Goal: Information Seeking & Learning: Learn about a topic

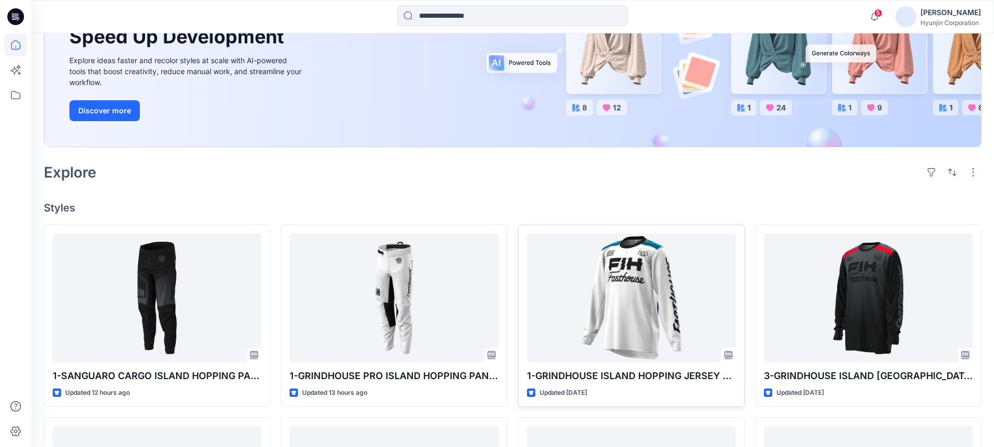
scroll to position [141, 0]
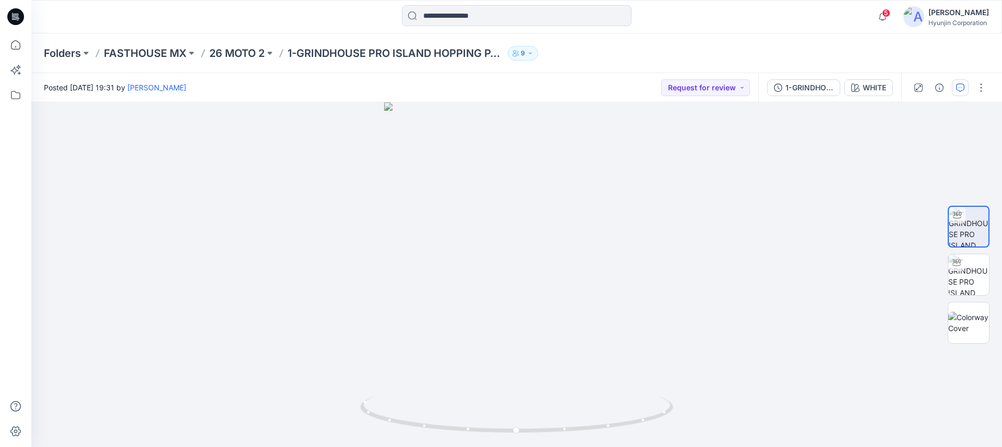
click at [962, 84] on icon "button" at bounding box center [960, 87] width 8 height 8
click at [850, 84] on icon "button" at bounding box center [854, 87] width 8 height 8
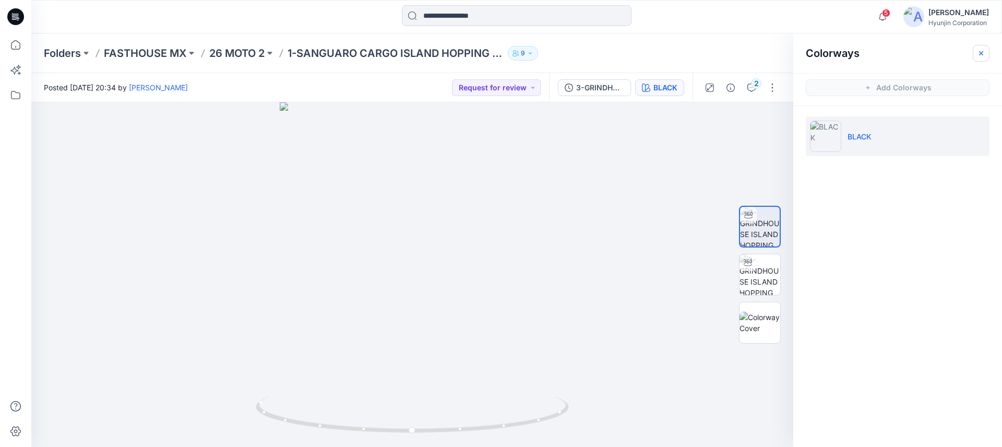
click at [982, 52] on icon "button" at bounding box center [981, 53] width 4 height 4
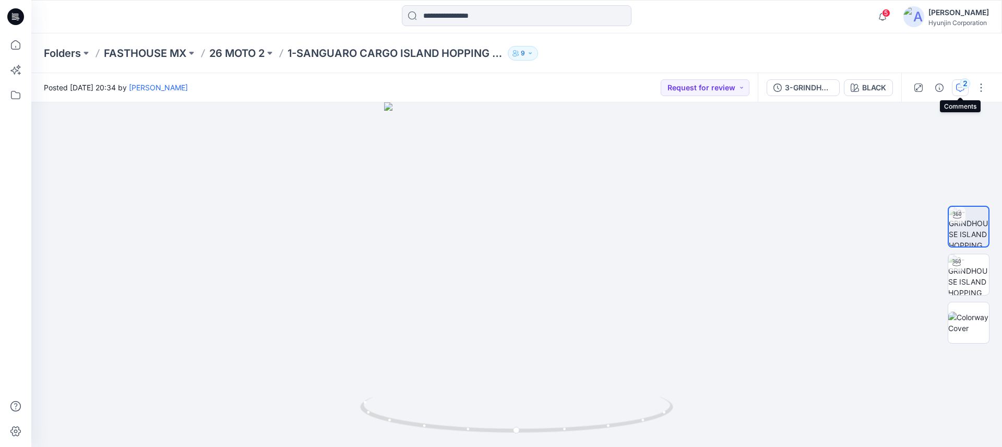
click at [964, 87] on div "2" at bounding box center [964, 83] width 10 height 10
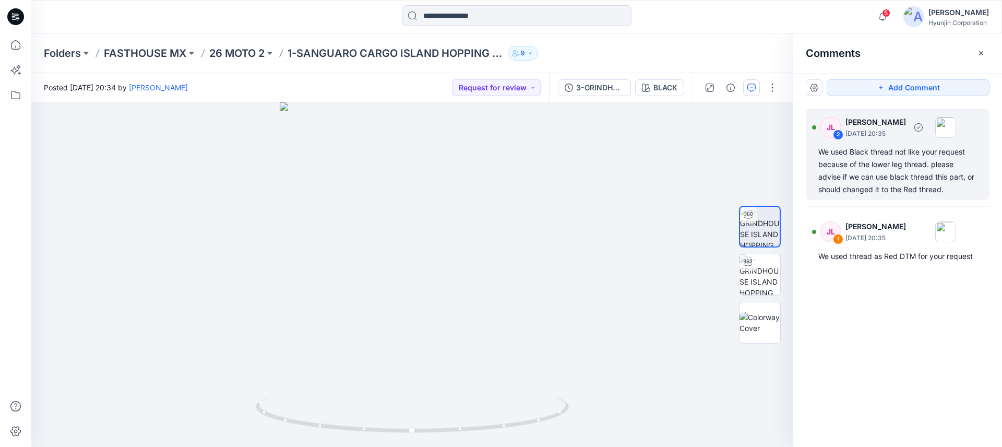
click at [918, 161] on div "We used Black thread not like your request because of the lower leg thread. ple…" at bounding box center [897, 171] width 159 height 50
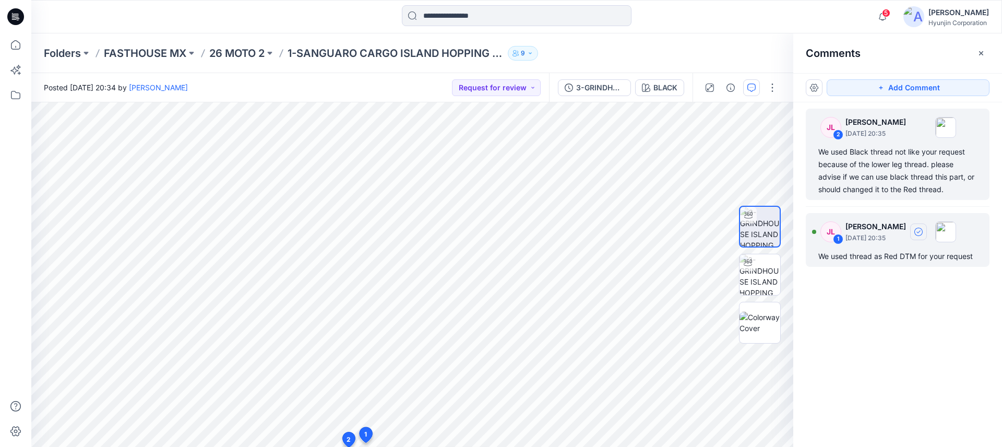
click at [924, 236] on button "button" at bounding box center [918, 231] width 17 height 17
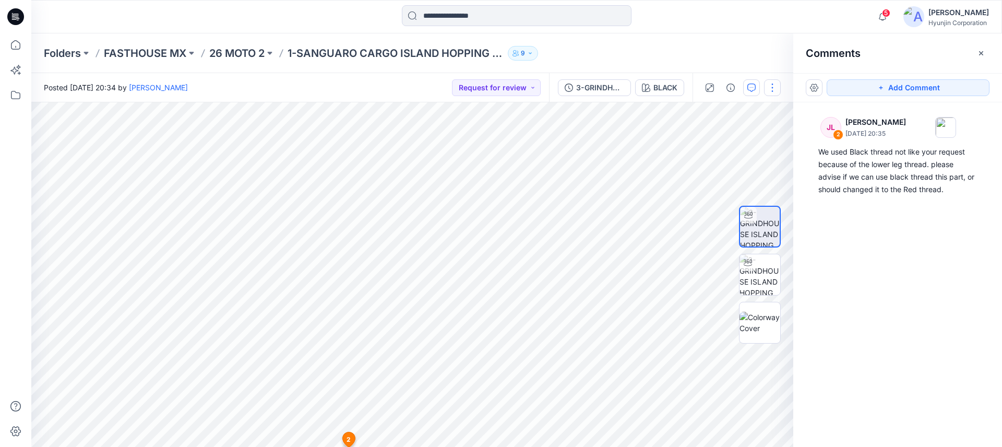
click at [773, 88] on button "button" at bounding box center [772, 87] width 17 height 17
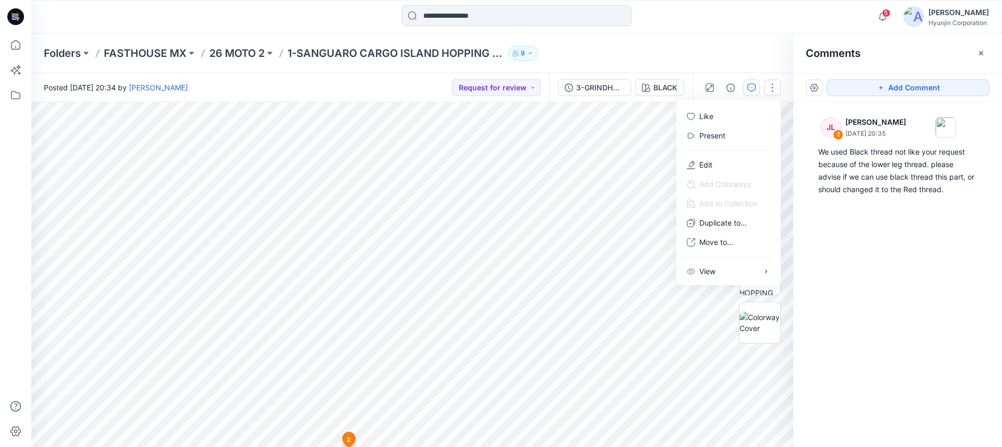
click at [772, 88] on button "button" at bounding box center [772, 87] width 17 height 17
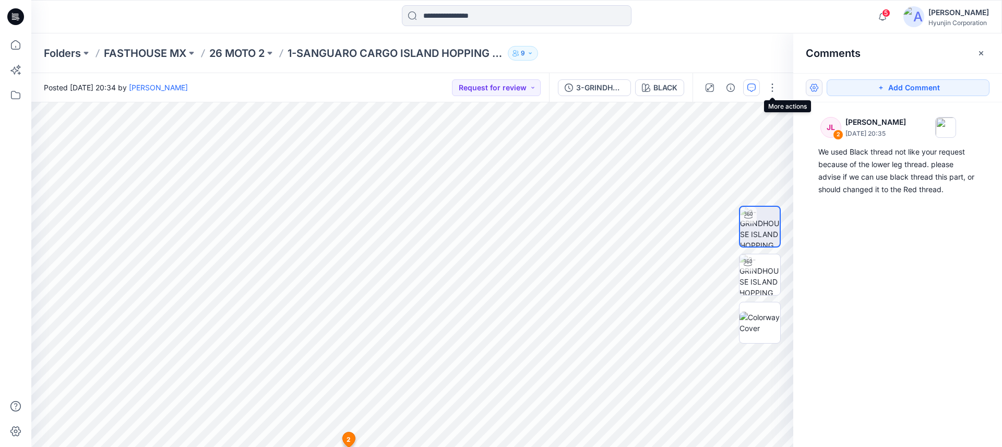
click at [814, 88] on button "button" at bounding box center [813, 87] width 17 height 17
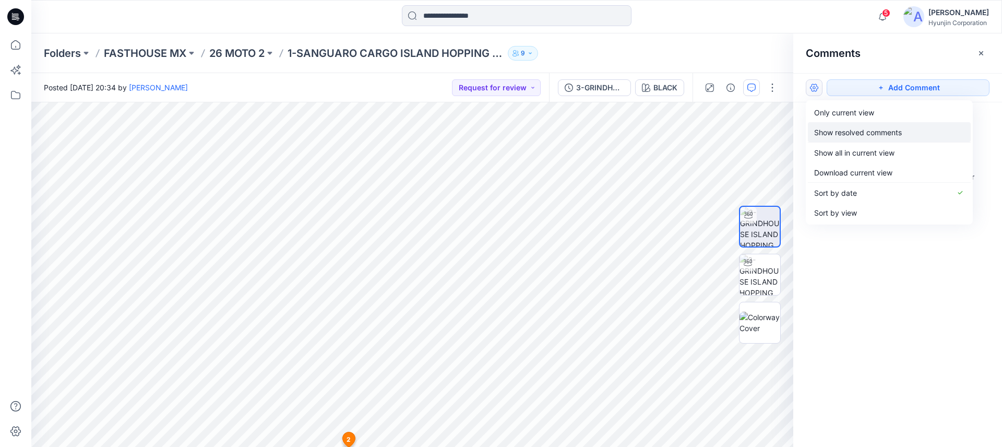
click at [839, 125] on button "Show resolved comments" at bounding box center [889, 132] width 163 height 20
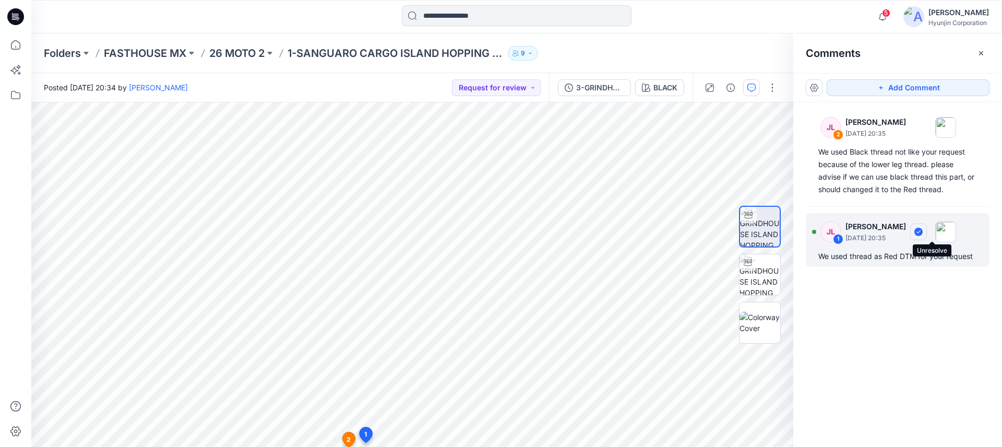
click at [922, 230] on icon "button" at bounding box center [918, 231] width 8 height 8
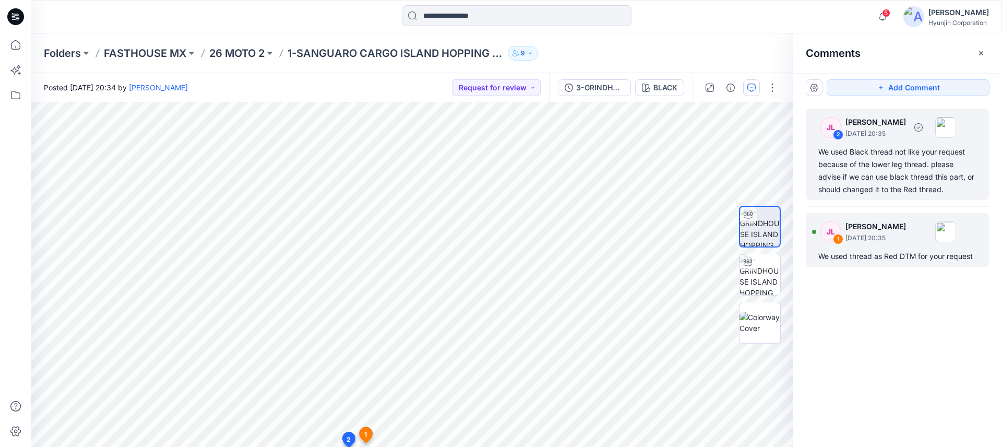
click at [885, 184] on div "We used Black thread not like your request because of the lower leg thread. ple…" at bounding box center [897, 171] width 159 height 50
click at [886, 227] on p "[PERSON_NAME]" at bounding box center [875, 226] width 61 height 13
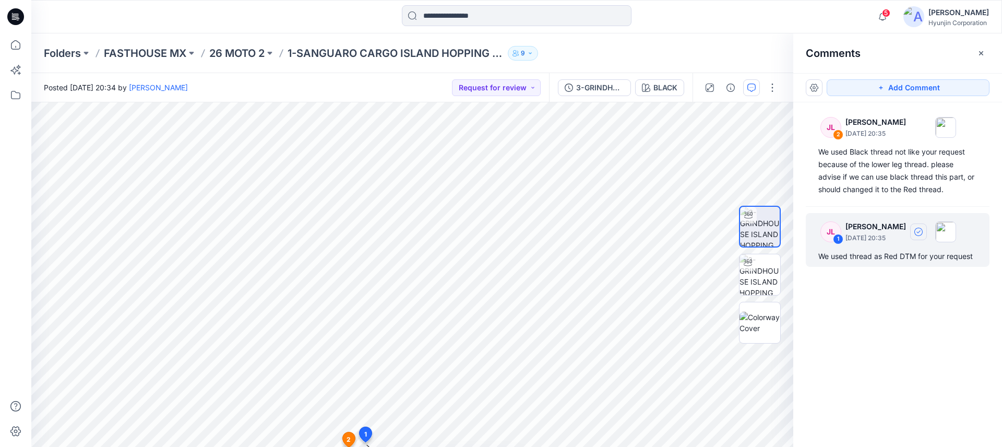
click at [892, 257] on div "We used thread as Red DTM for your request" at bounding box center [897, 256] width 159 height 13
click at [890, 239] on p "August 24, 2025 20:35" at bounding box center [875, 238] width 61 height 10
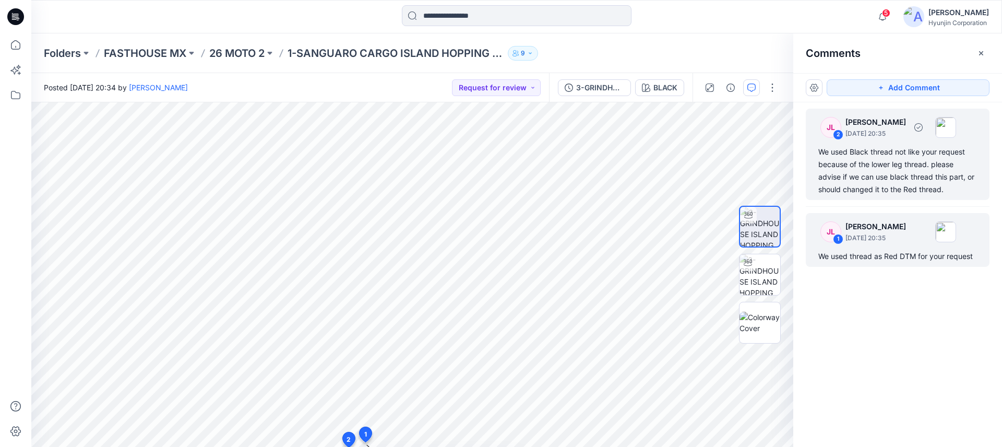
click at [833, 154] on div "We used Black thread not like your request because of the lower leg thread. ple…" at bounding box center [897, 171] width 159 height 50
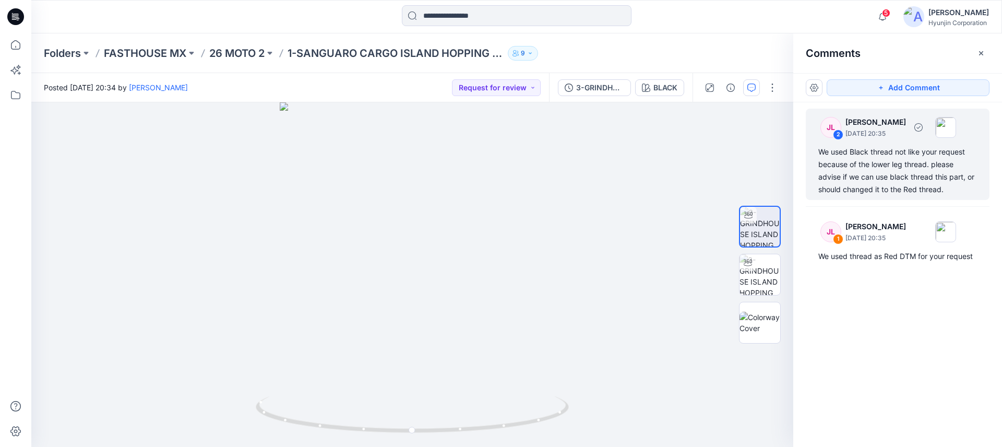
click at [850, 151] on div "We used Black thread not like your request because of the lower leg thread. ple…" at bounding box center [897, 171] width 159 height 50
click at [902, 141] on div "JL 2 Jeongeun Lee August 24, 2025 20:35 We used Black thread not like your requ…" at bounding box center [897, 154] width 184 height 91
click at [707, 80] on button "button" at bounding box center [709, 87] width 17 height 17
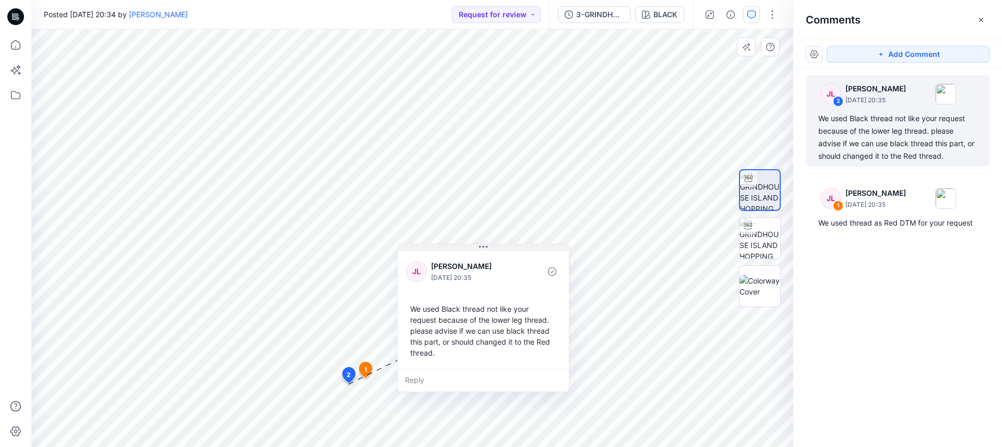
drag, startPoint x: 405, startPoint y: 391, endPoint x: 470, endPoint y: 247, distance: 157.8
click at [470, 247] on button at bounding box center [483, 247] width 171 height 6
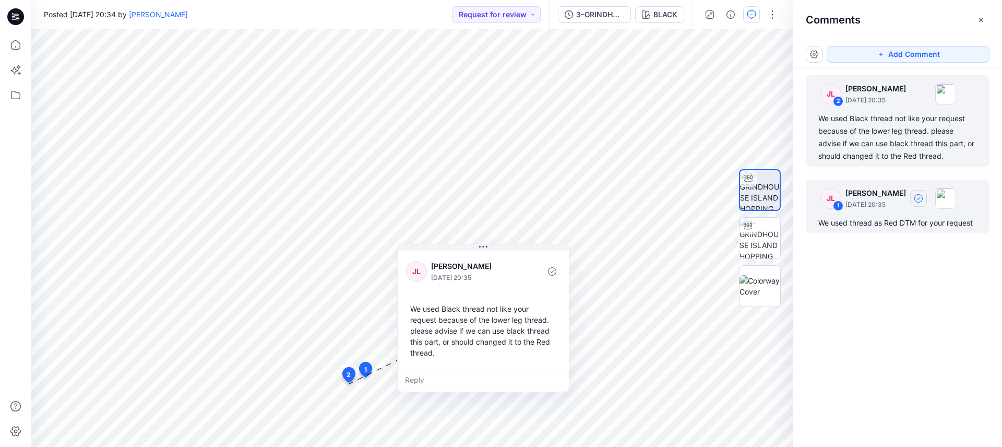
click at [893, 204] on p "August 24, 2025 20:35" at bounding box center [875, 204] width 61 height 10
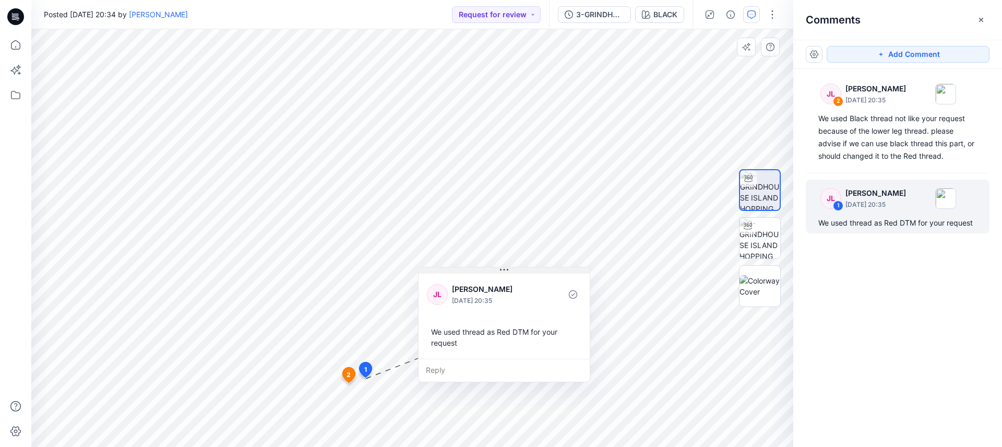
drag, startPoint x: 431, startPoint y: 384, endPoint x: 500, endPoint y: 268, distance: 134.7
click at [500, 268] on icon at bounding box center [504, 270] width 8 height 8
click at [367, 369] on icon at bounding box center [365, 369] width 13 height 15
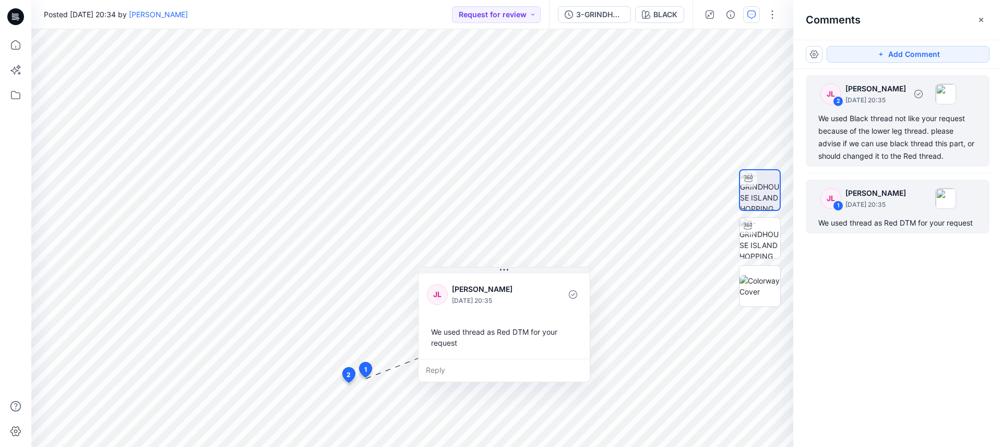
click at [895, 129] on div "We used Black thread not like your request because of the lower leg thread. ple…" at bounding box center [897, 137] width 159 height 50
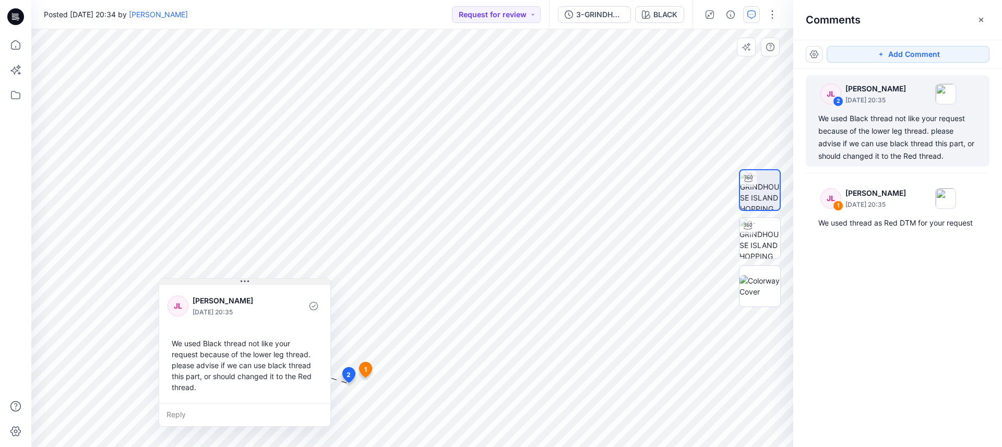
drag, startPoint x: 417, startPoint y: 390, endPoint x: 244, endPoint y: 280, distance: 205.4
click at [244, 280] on icon at bounding box center [245, 281] width 2 height 2
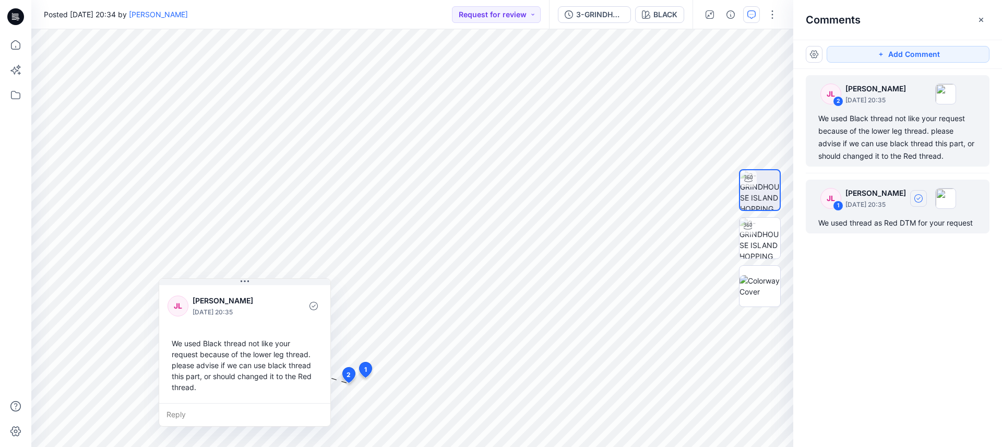
click at [901, 231] on div "JL 1 Jeongeun Lee August 24, 2025 20:35 We used thread as Red DTM for your requ…" at bounding box center [897, 206] width 184 height 54
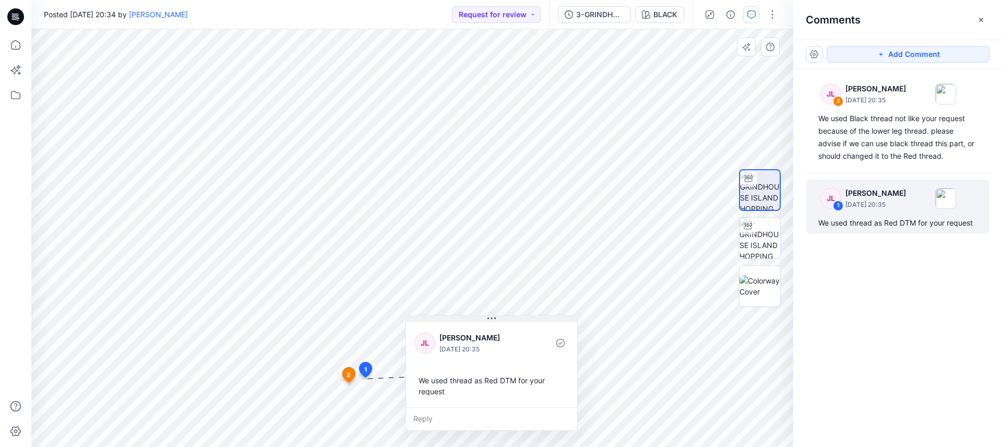
drag, startPoint x: 437, startPoint y: 387, endPoint x: 477, endPoint y: 319, distance: 79.5
click at [479, 318] on button at bounding box center [491, 319] width 171 height 6
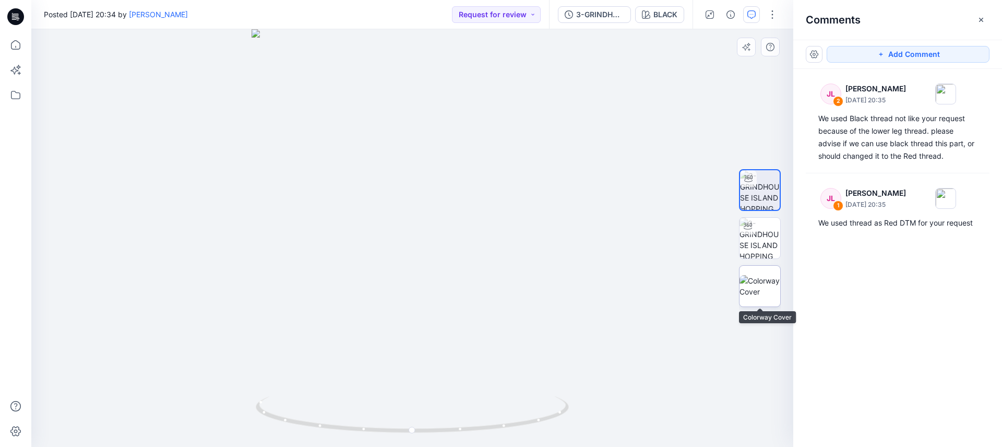
click at [749, 282] on img at bounding box center [759, 286] width 41 height 22
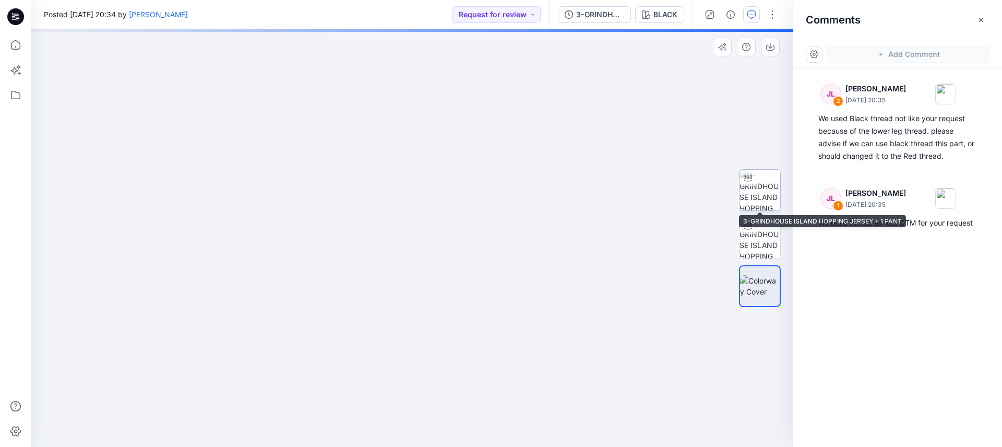
click at [760, 200] on img at bounding box center [759, 190] width 41 height 41
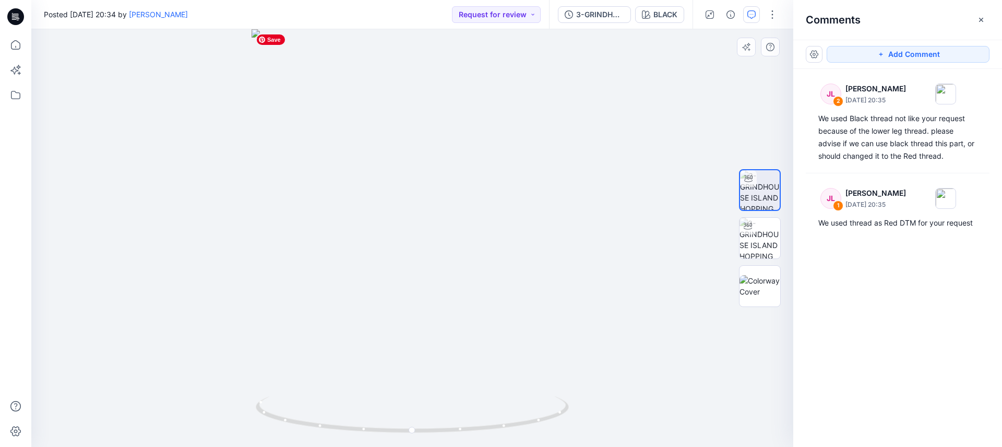
drag, startPoint x: 450, startPoint y: 258, endPoint x: 335, endPoint y: 258, distance: 114.2
click at [334, 258] on img at bounding box center [411, 237] width 321 height 417
drag, startPoint x: 434, startPoint y: 256, endPoint x: 374, endPoint y: 310, distance: 80.5
click at [340, 254] on img at bounding box center [411, 237] width 321 height 417
drag, startPoint x: 411, startPoint y: 431, endPoint x: 341, endPoint y: 300, distance: 148.7
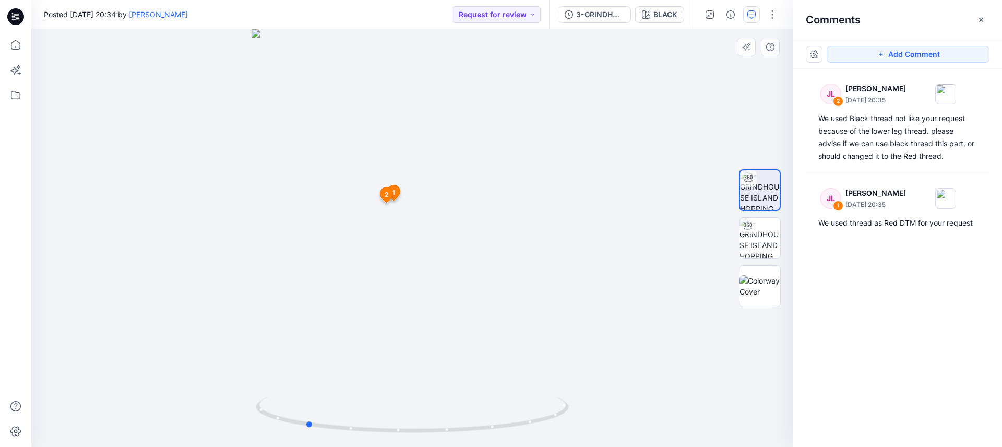
click at [309, 414] on icon at bounding box center [414, 415] width 316 height 39
drag, startPoint x: 386, startPoint y: 323, endPoint x: 405, endPoint y: 311, distance: 22.3
click at [425, 445] on div at bounding box center [412, 237] width 762 height 417
drag, startPoint x: 389, startPoint y: 245, endPoint x: 361, endPoint y: 305, distance: 66.3
click at [397, 325] on img at bounding box center [412, 125] width 736 height 642
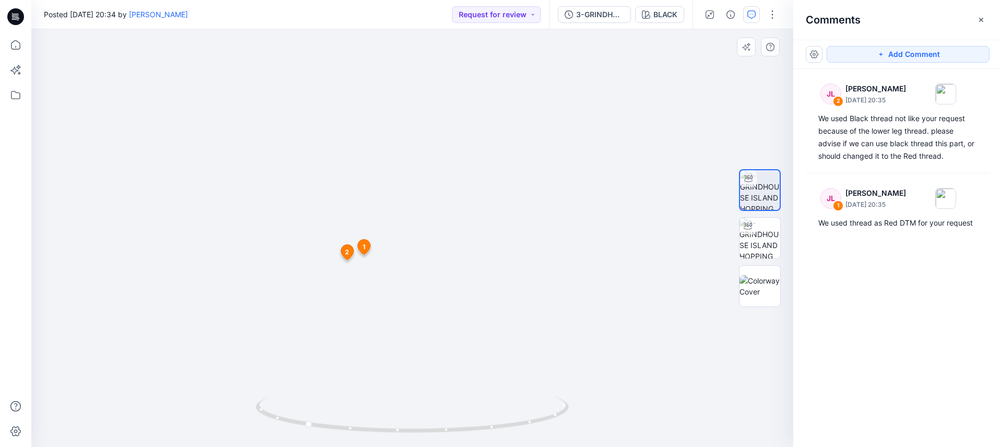
drag, startPoint x: 364, startPoint y: 370, endPoint x: 368, endPoint y: 394, distance: 23.8
click at [368, 394] on div at bounding box center [412, 237] width 762 height 417
drag, startPoint x: 307, startPoint y: 426, endPoint x: 634, endPoint y: 369, distance: 332.5
click at [634, 369] on div at bounding box center [412, 237] width 762 height 417
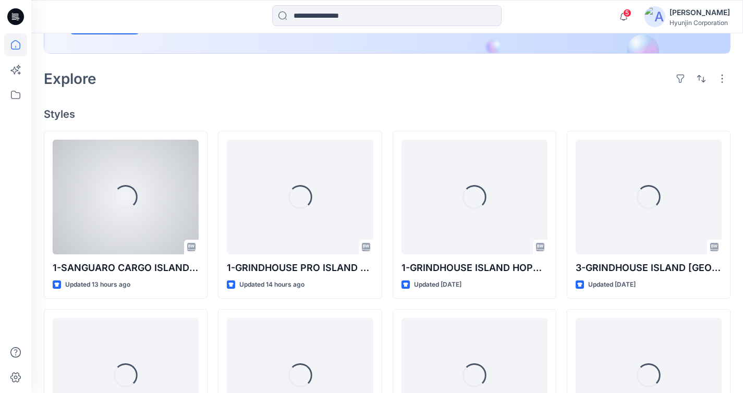
scroll to position [226, 0]
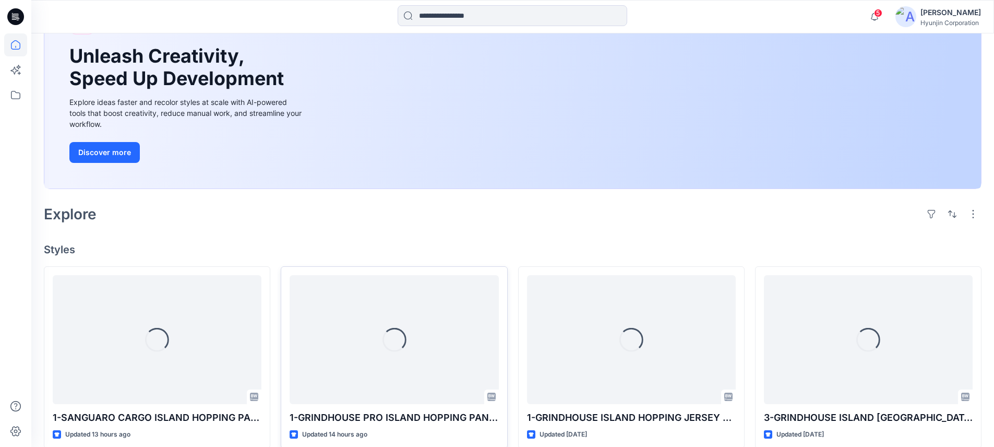
scroll to position [129, 0]
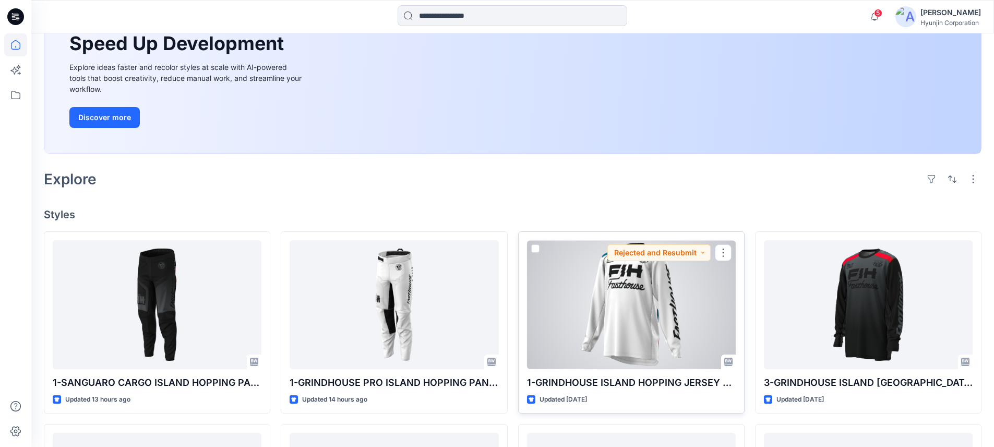
click at [619, 333] on div at bounding box center [631, 304] width 209 height 129
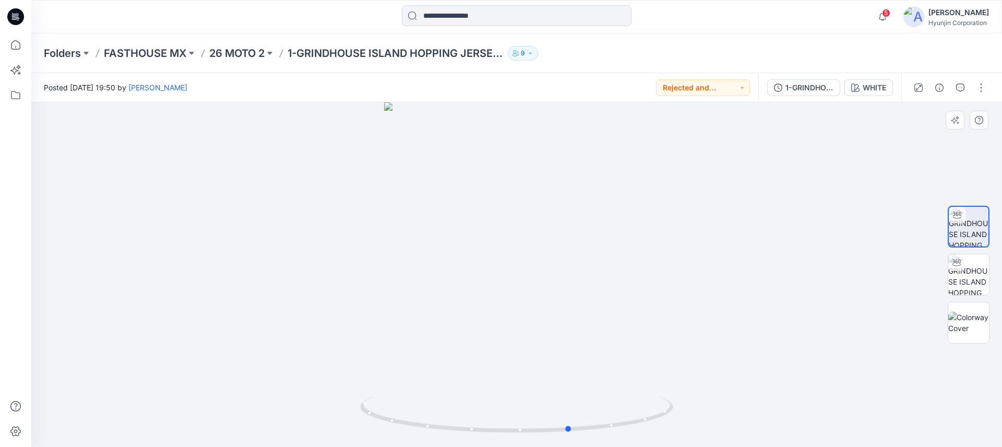
drag, startPoint x: 534, startPoint y: 361, endPoint x: 537, endPoint y: 389, distance: 28.3
click at [537, 389] on div at bounding box center [516, 274] width 970 height 344
drag, startPoint x: 536, startPoint y: 389, endPoint x: 513, endPoint y: 390, distance: 23.0
click at [513, 390] on div at bounding box center [516, 274] width 970 height 344
